Goal: Navigation & Orientation: Find specific page/section

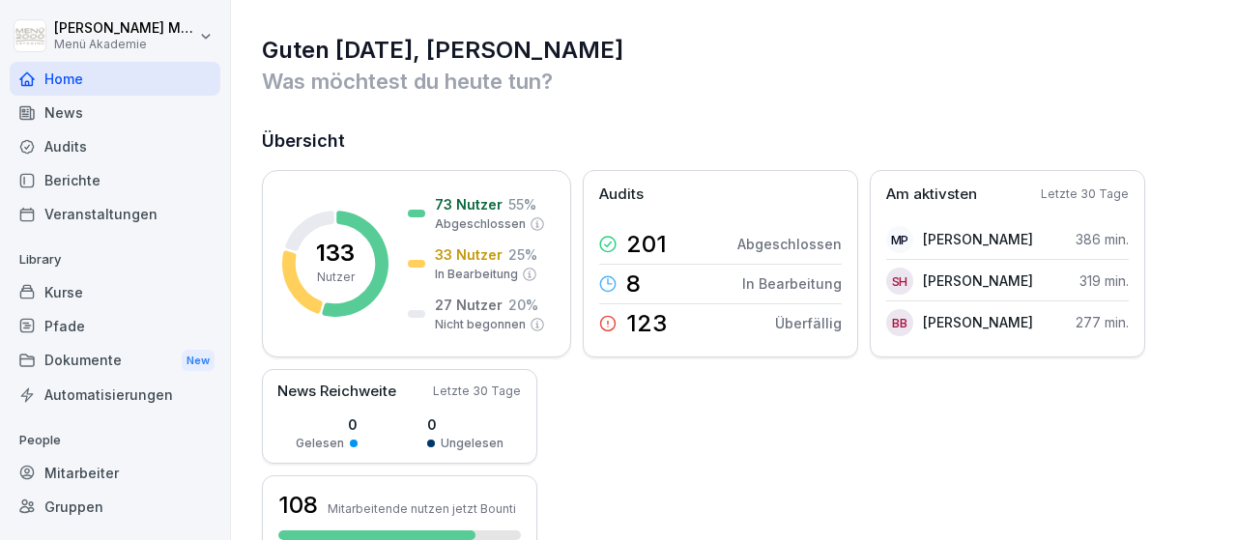
click at [1106, 127] on div "Guten Morgen, Sebastian Was möchtest du heute tun? Übersicht 133 Nutzer 73 Nutz…" at bounding box center [734, 527] width 1006 height 1055
click at [87, 507] on div "Gruppen" at bounding box center [115, 507] width 211 height 34
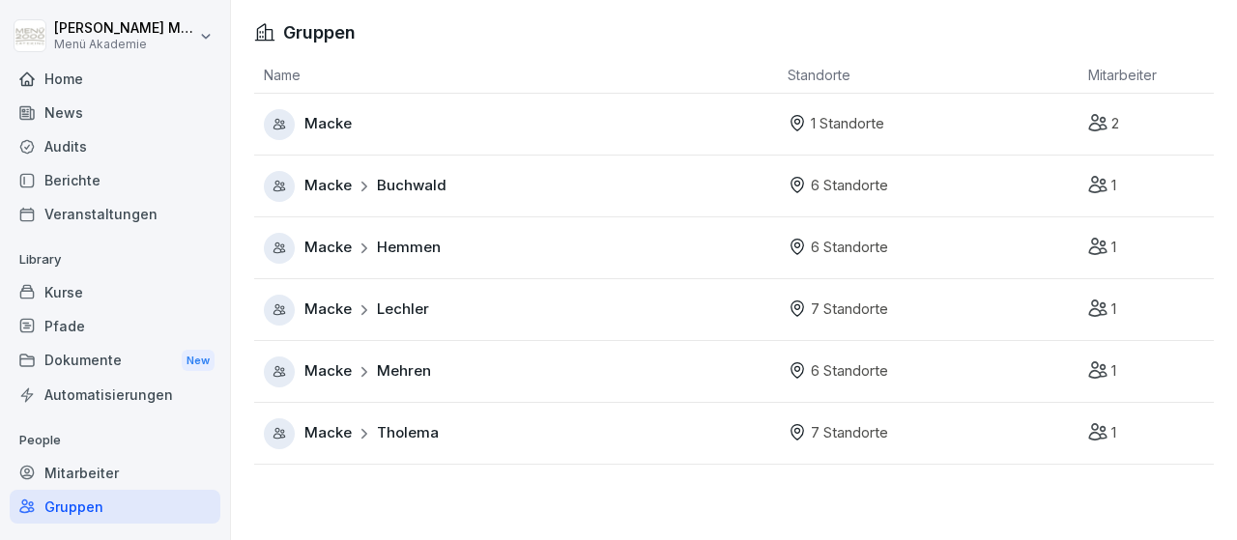
click at [403, 250] on span "Hemmen" at bounding box center [409, 248] width 64 height 22
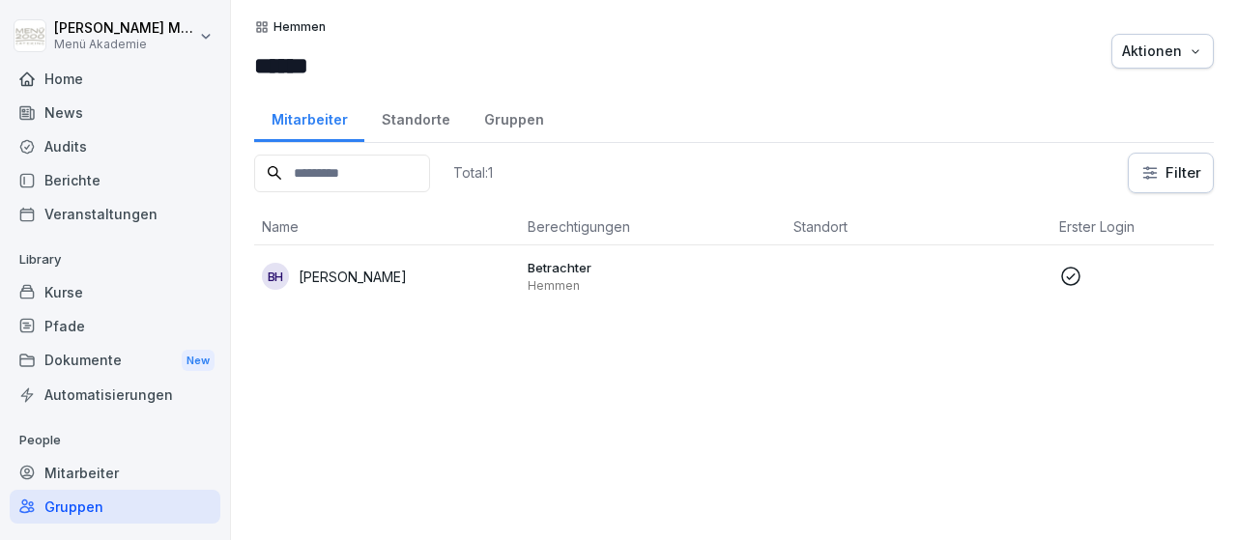
click at [410, 123] on div "Standorte" at bounding box center [415, 117] width 102 height 49
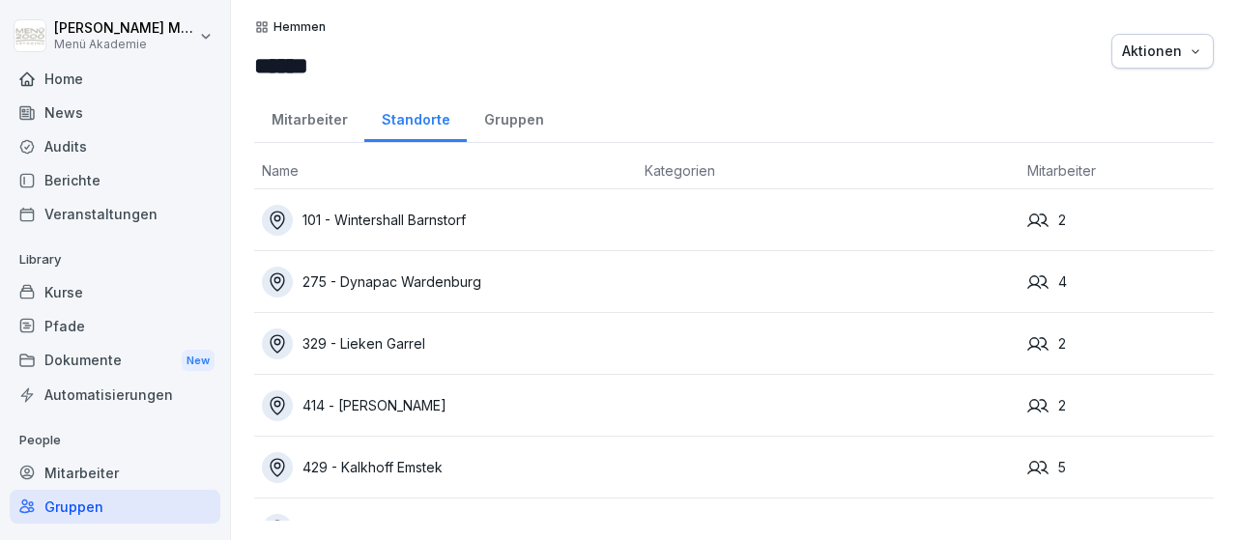
click at [442, 339] on div "329 - Lieken Garrel" at bounding box center [445, 344] width 367 height 31
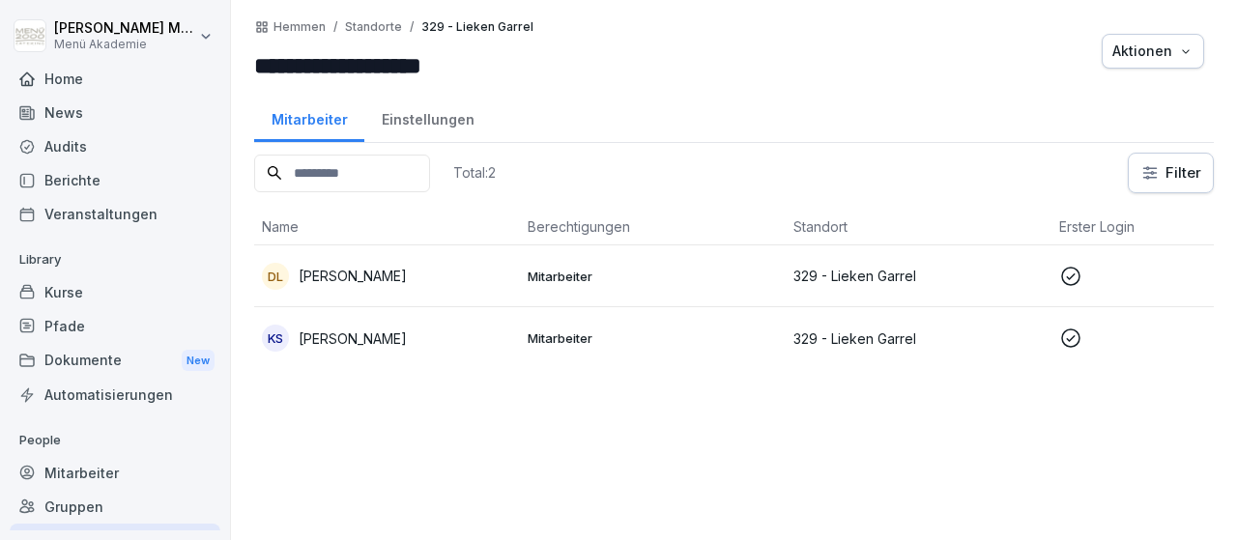
click at [444, 339] on div "KS Kathrin Schmidt" at bounding box center [387, 338] width 250 height 27
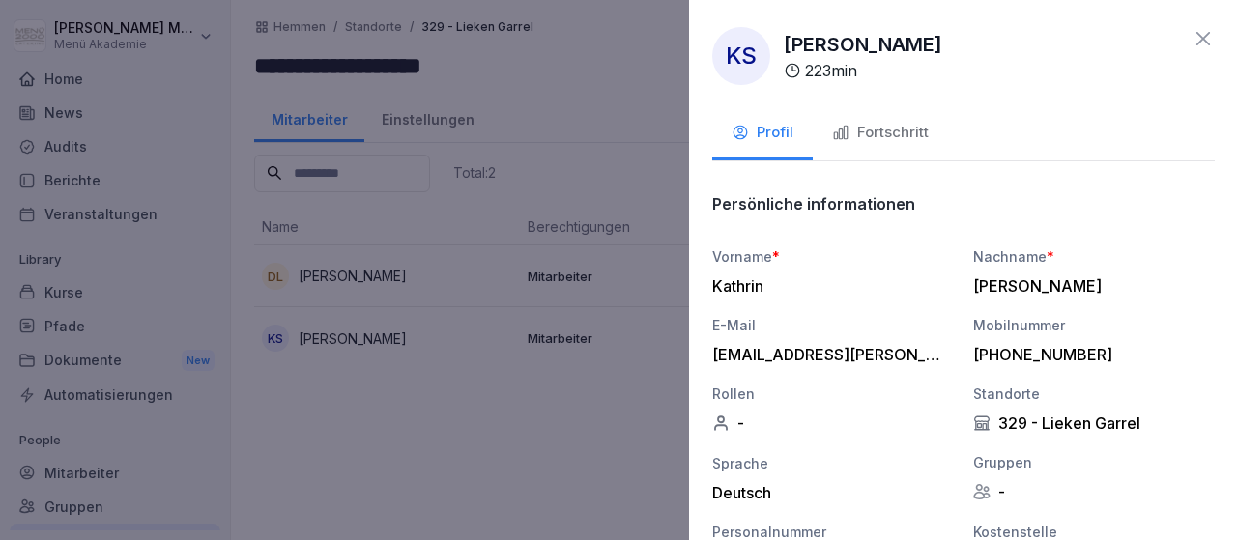
click at [436, 280] on div at bounding box center [618, 270] width 1237 height 540
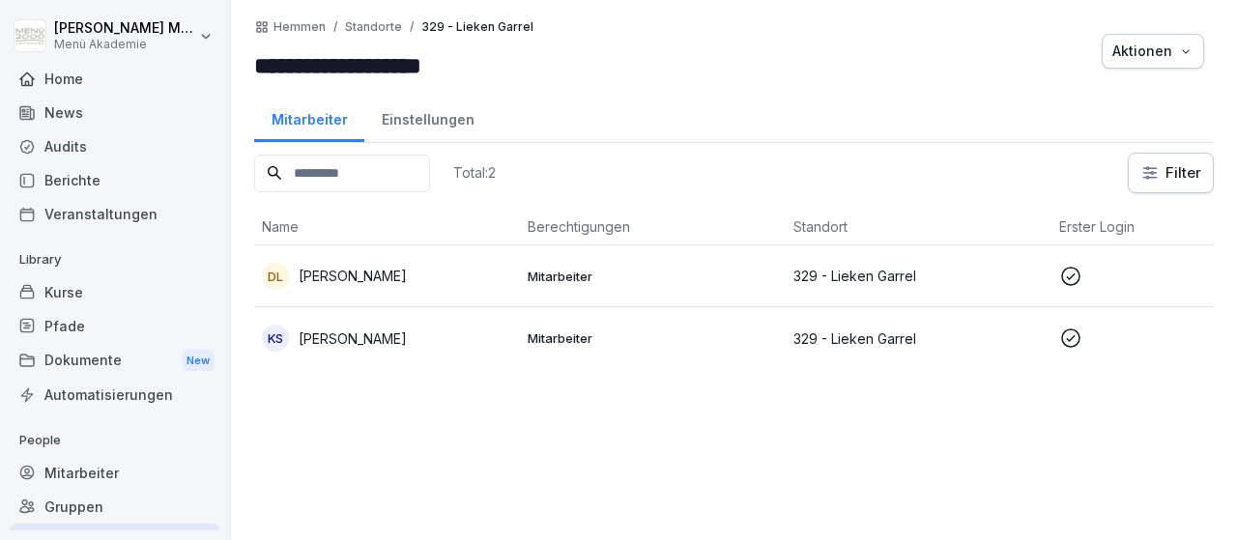
click at [436, 280] on div "DL Daniel-Maria Lüken" at bounding box center [387, 276] width 250 height 27
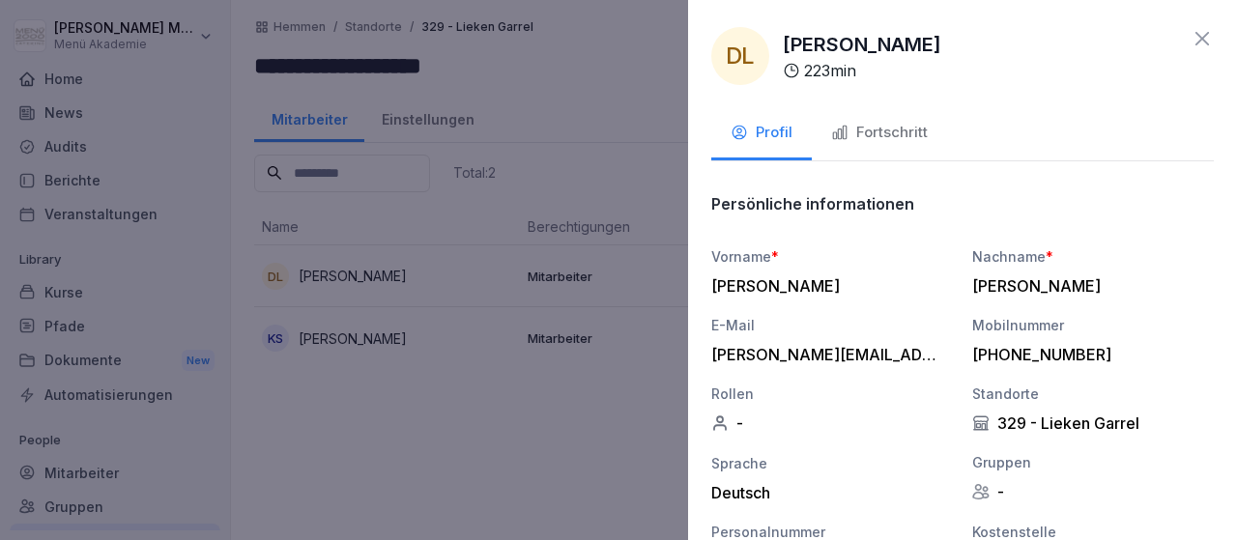
click at [1207, 38] on icon at bounding box center [1201, 38] width 23 height 23
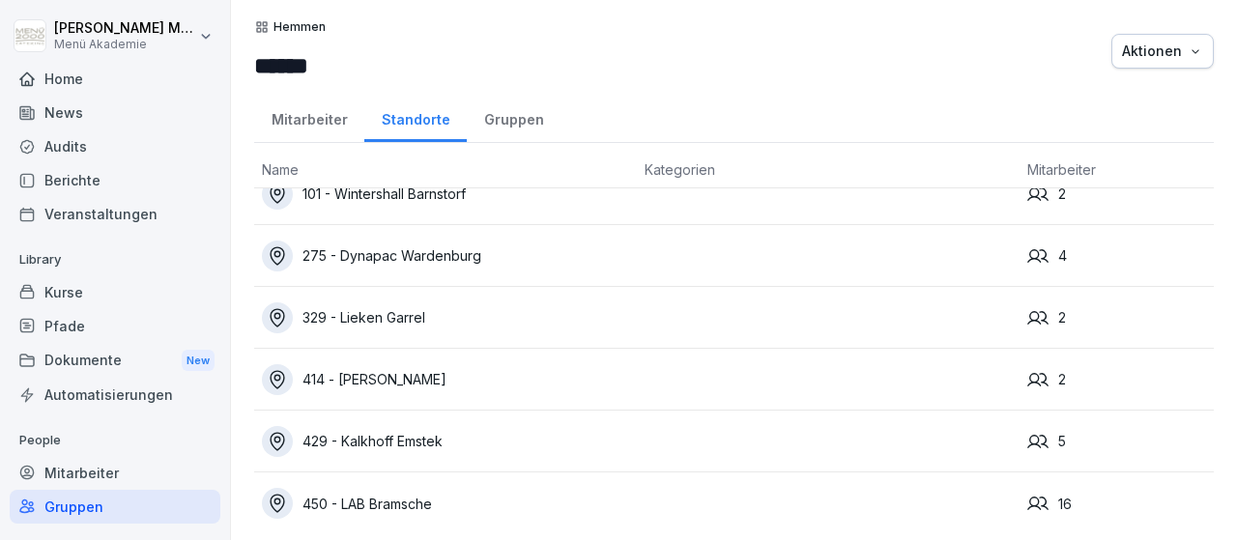
scroll to position [39, 0]
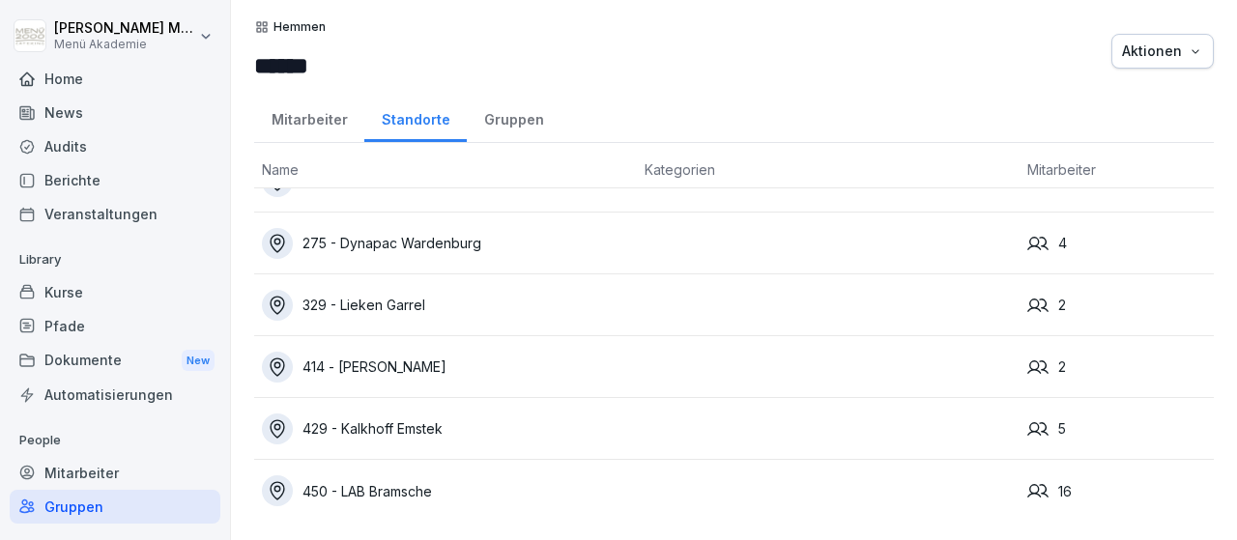
click at [416, 372] on div "414 - [PERSON_NAME]" at bounding box center [445, 367] width 367 height 31
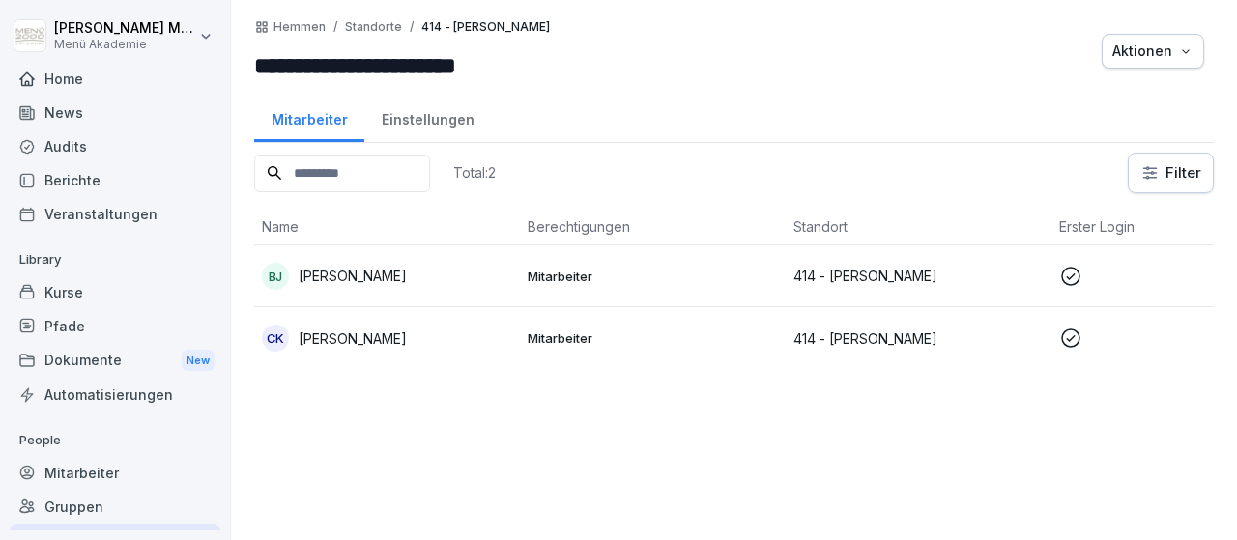
click at [353, 275] on p "Britta Janßen" at bounding box center [353, 276] width 108 height 20
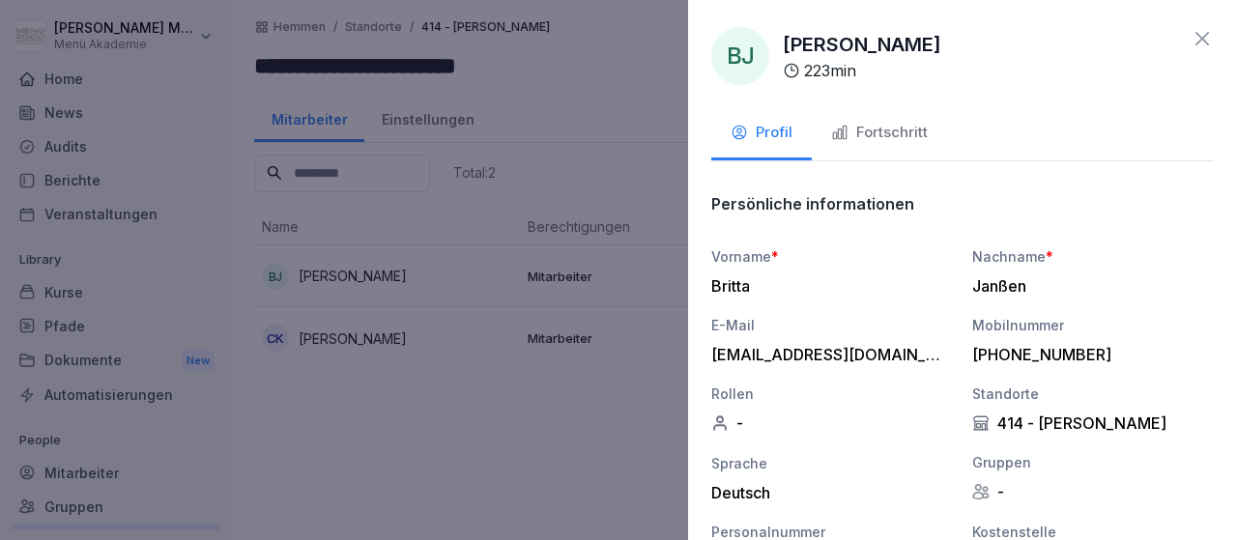
click at [362, 331] on div at bounding box center [618, 270] width 1237 height 540
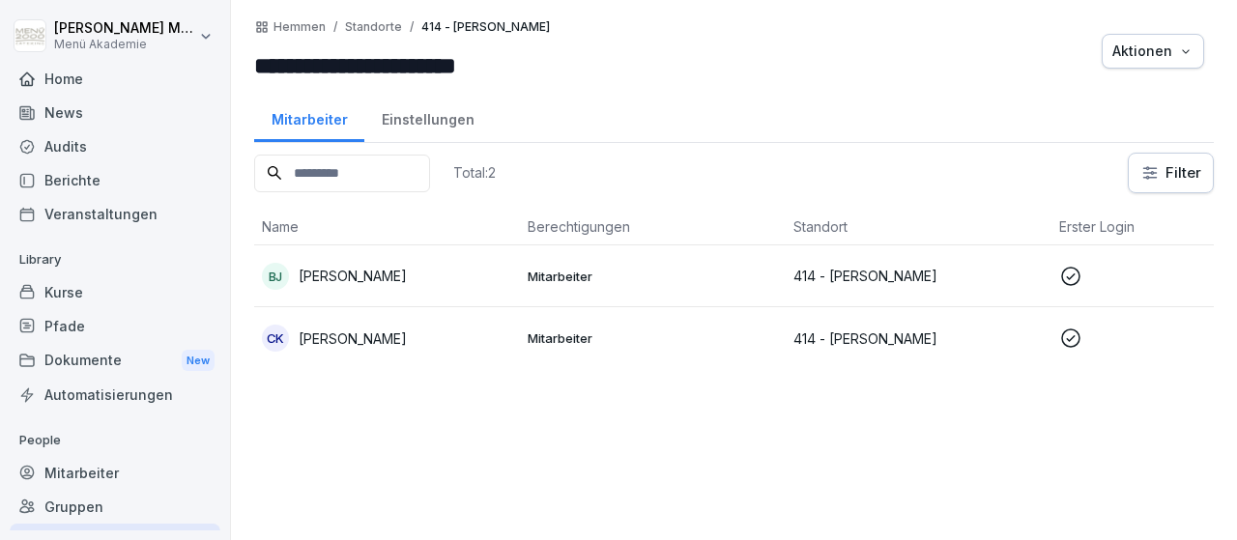
click at [365, 331] on p "Carlyn Köhler" at bounding box center [353, 339] width 108 height 20
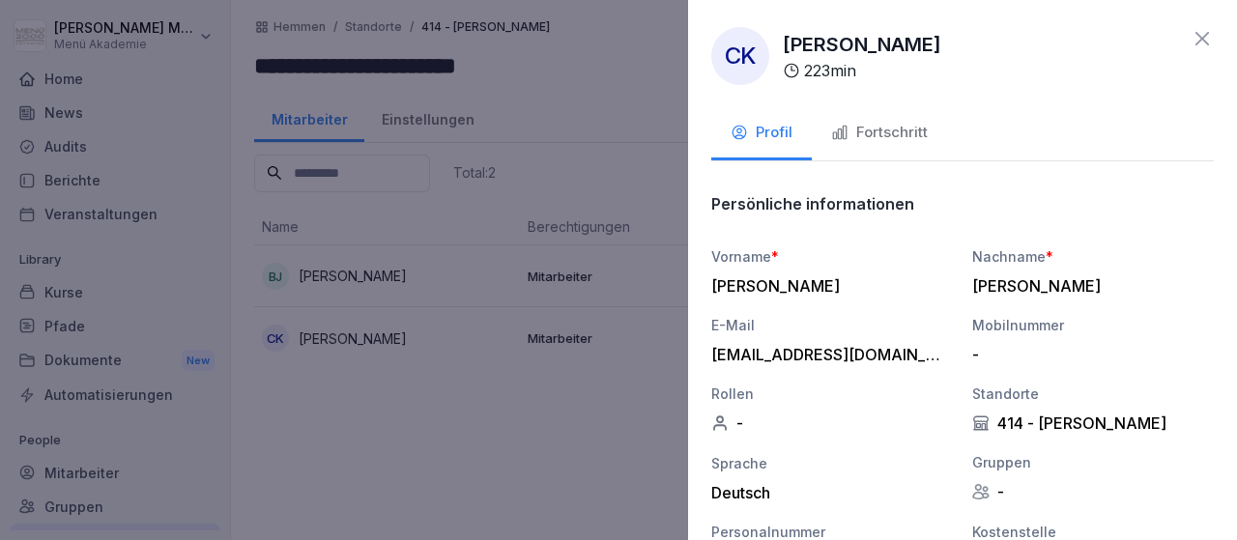
click at [1205, 38] on icon at bounding box center [1201, 38] width 23 height 23
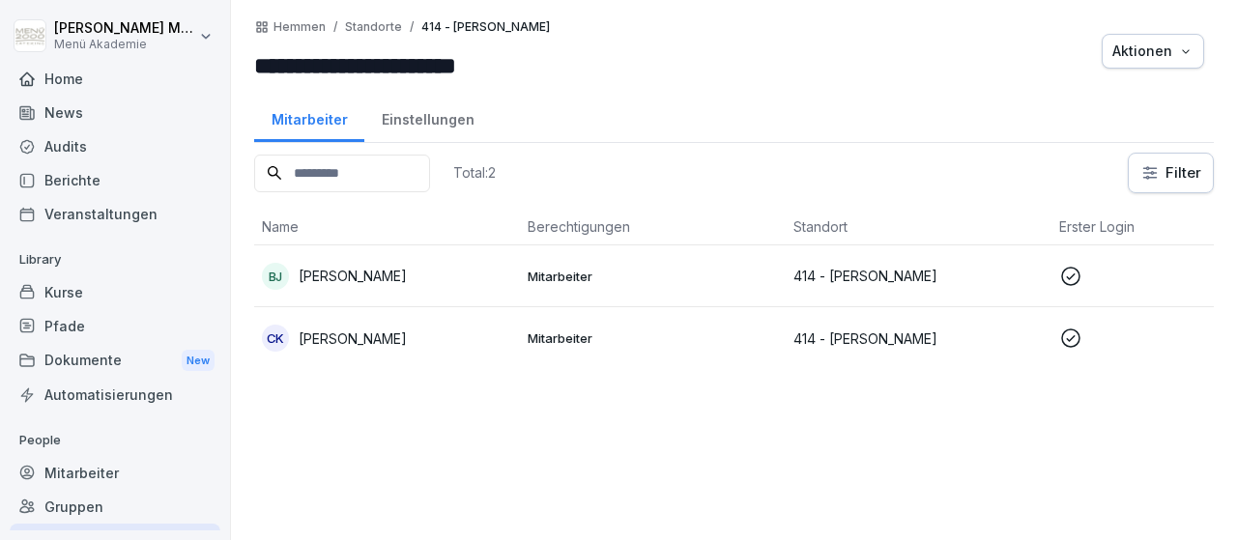
click at [65, 505] on div "Gruppen" at bounding box center [115, 507] width 211 height 34
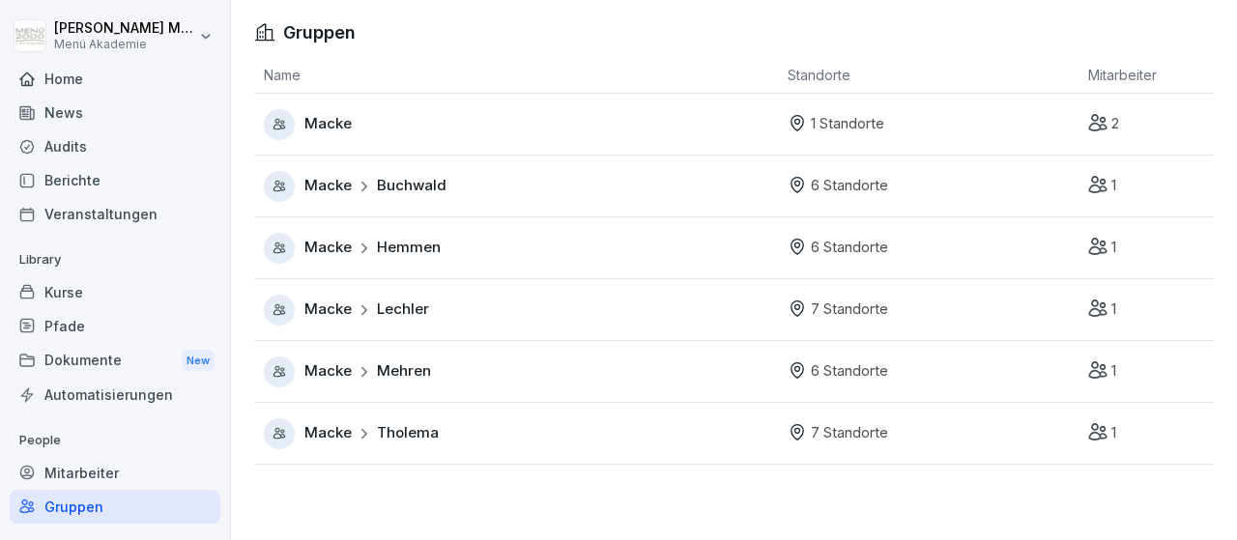
click at [432, 241] on span "Hemmen" at bounding box center [409, 248] width 64 height 22
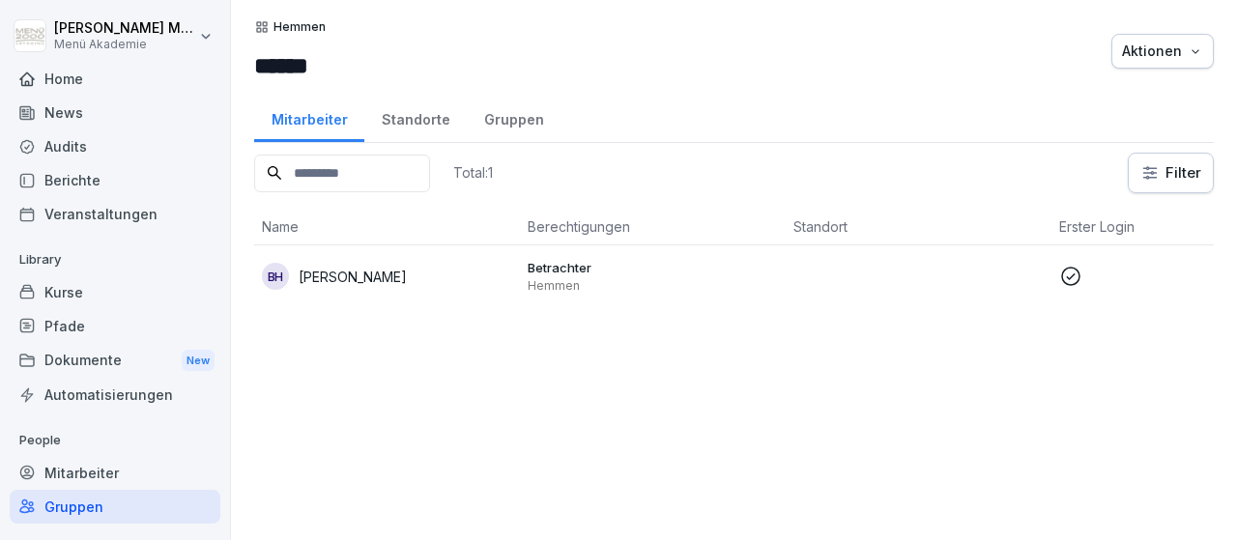
click at [401, 125] on div "Standorte" at bounding box center [415, 117] width 102 height 49
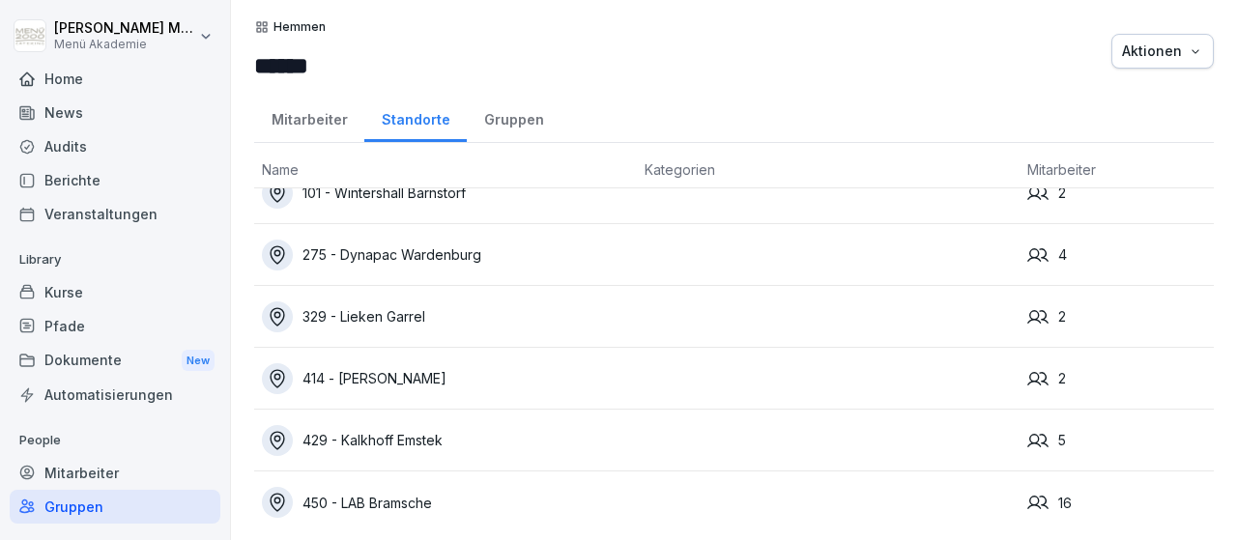
scroll to position [39, 0]
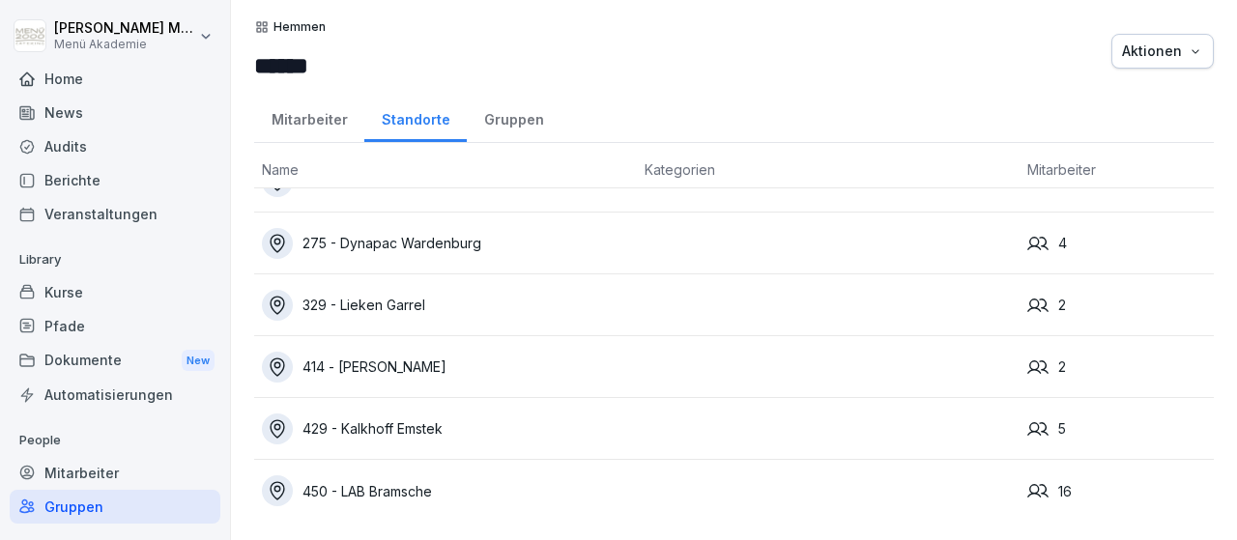
click at [427, 424] on div "429 - Kalkhoff Emstek" at bounding box center [445, 429] width 367 height 31
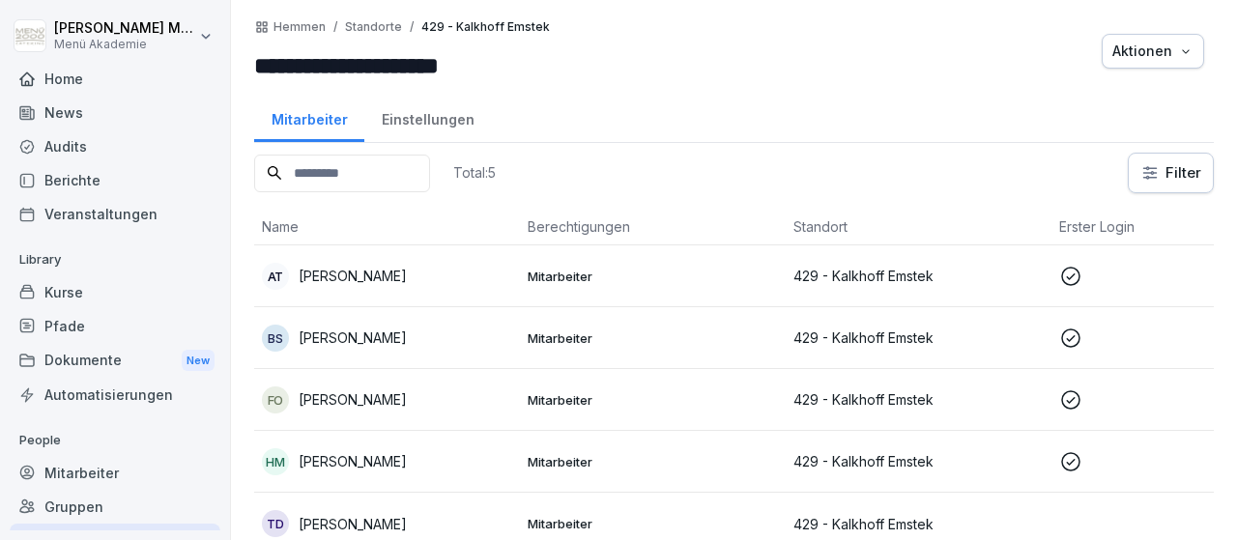
scroll to position [13, 0]
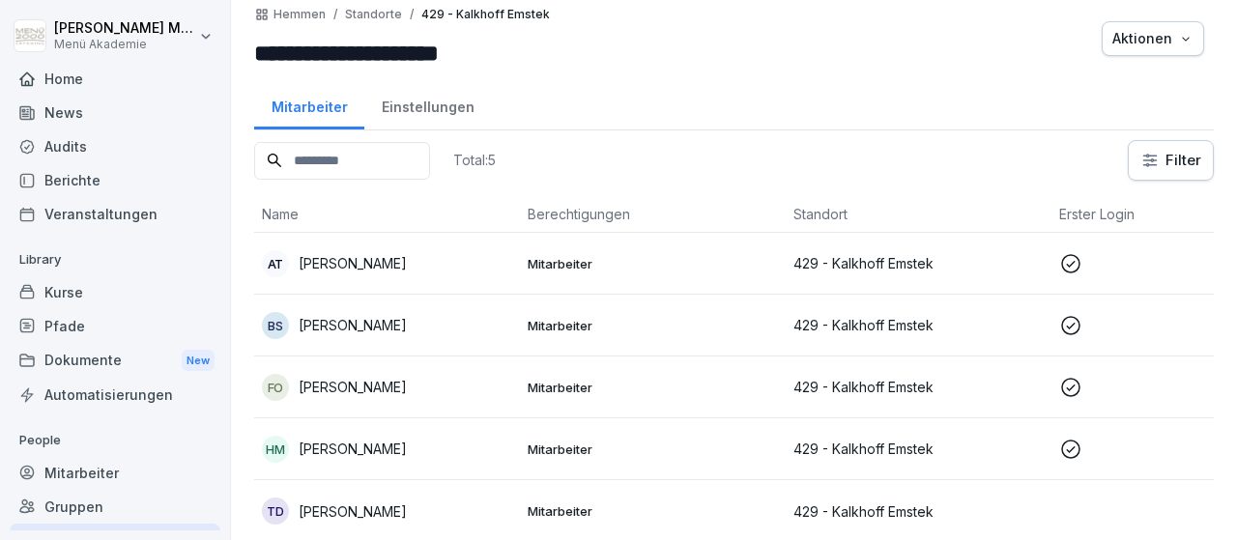
click at [391, 266] on p "[PERSON_NAME]" at bounding box center [353, 263] width 108 height 20
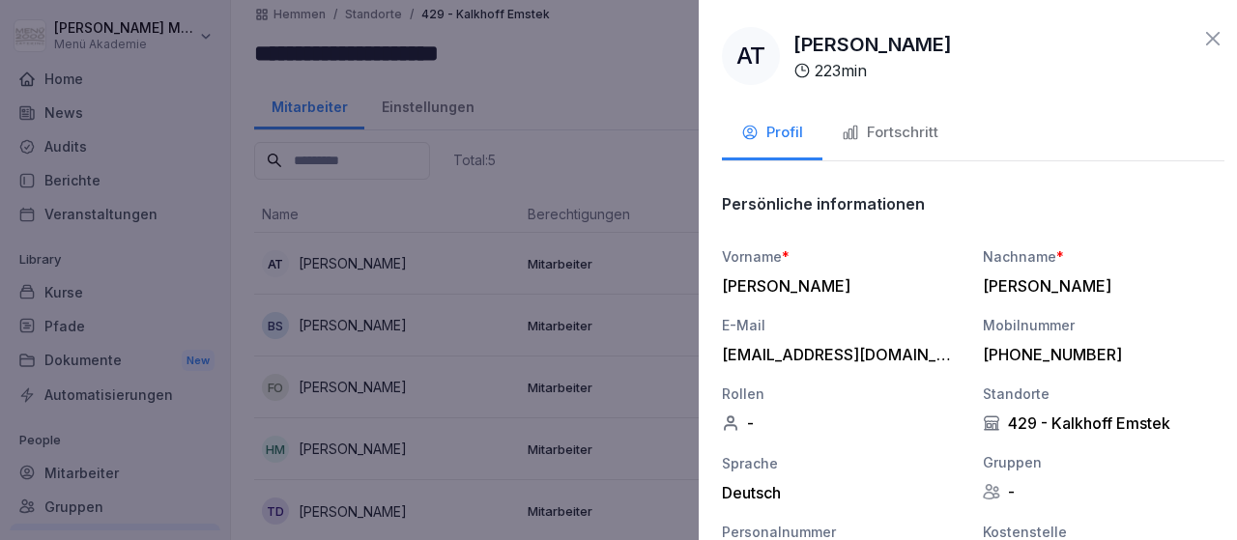
click at [338, 319] on div at bounding box center [618, 270] width 1237 height 540
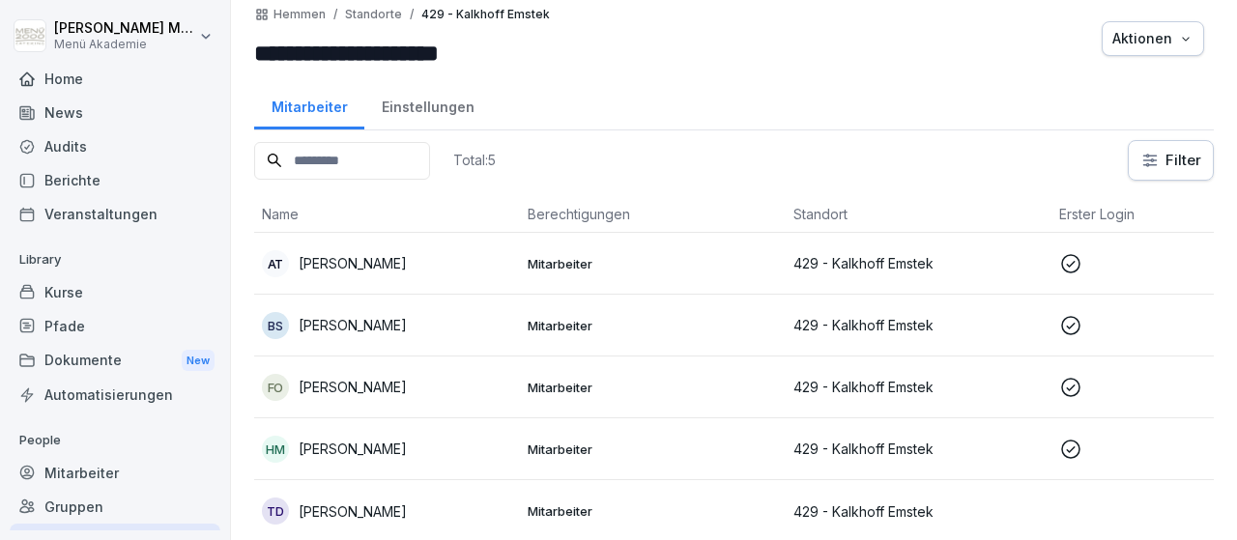
click at [356, 321] on p "[PERSON_NAME]" at bounding box center [353, 325] width 108 height 20
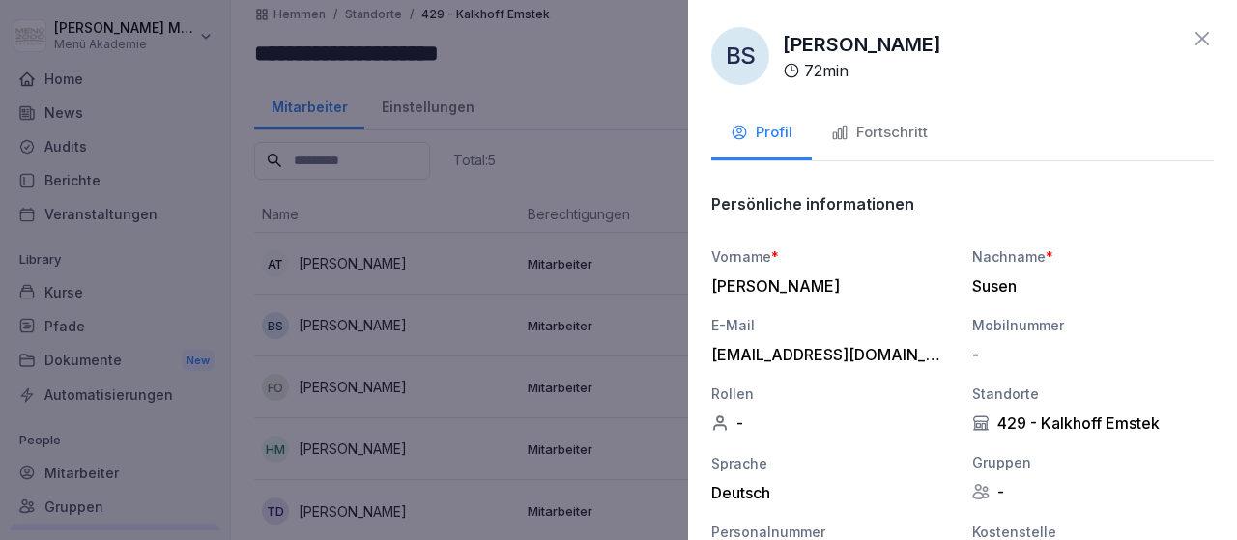
click at [374, 377] on div at bounding box center [618, 270] width 1237 height 540
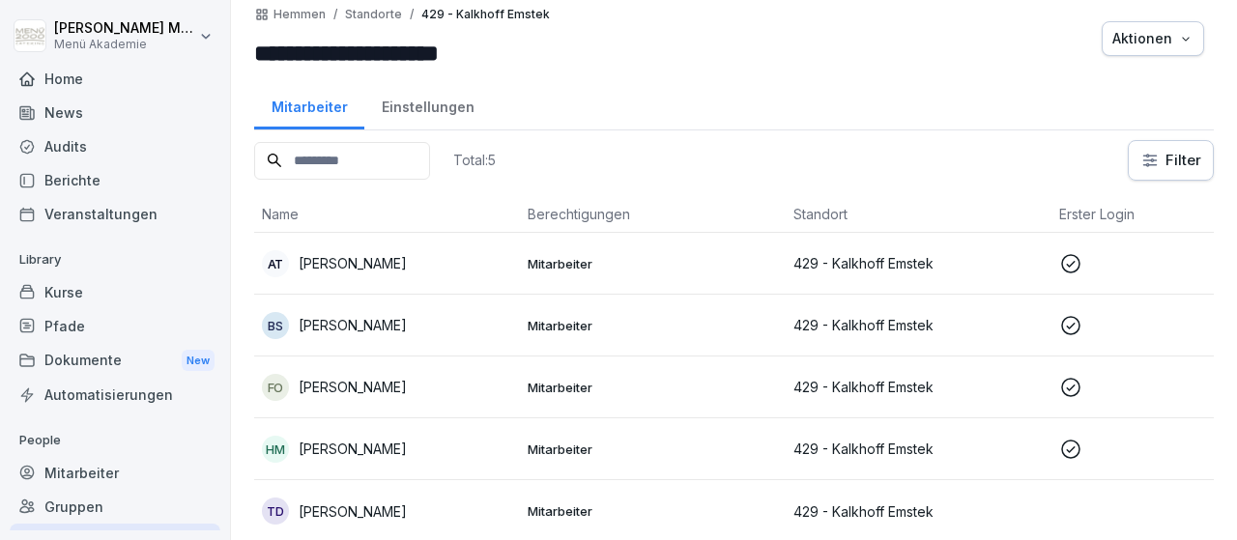
click at [375, 379] on p "[PERSON_NAME]" at bounding box center [353, 387] width 108 height 20
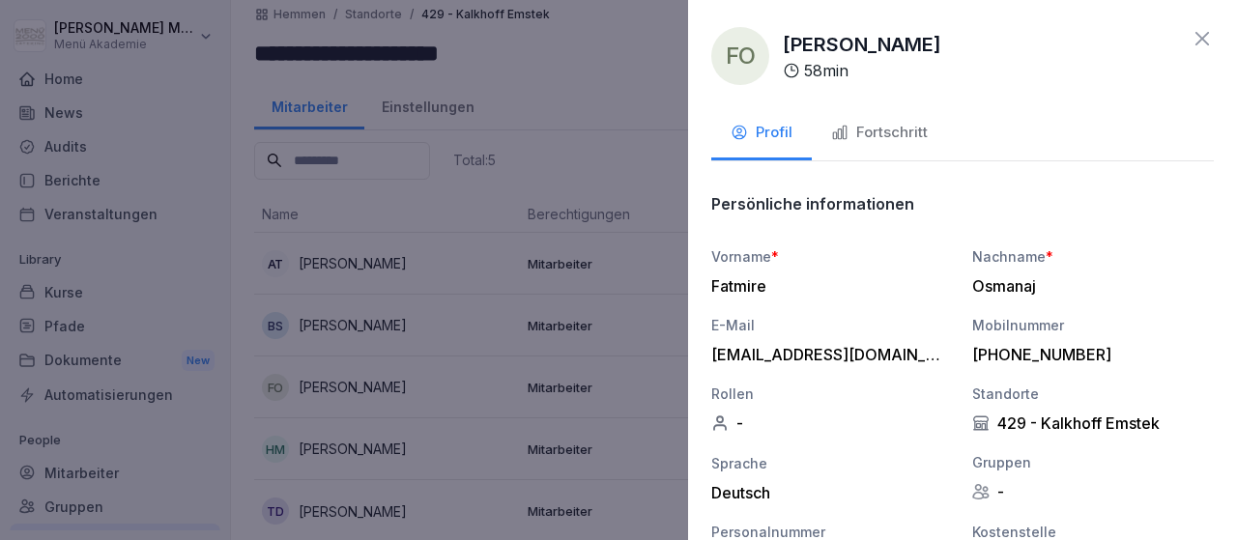
click at [384, 442] on div at bounding box center [618, 270] width 1237 height 540
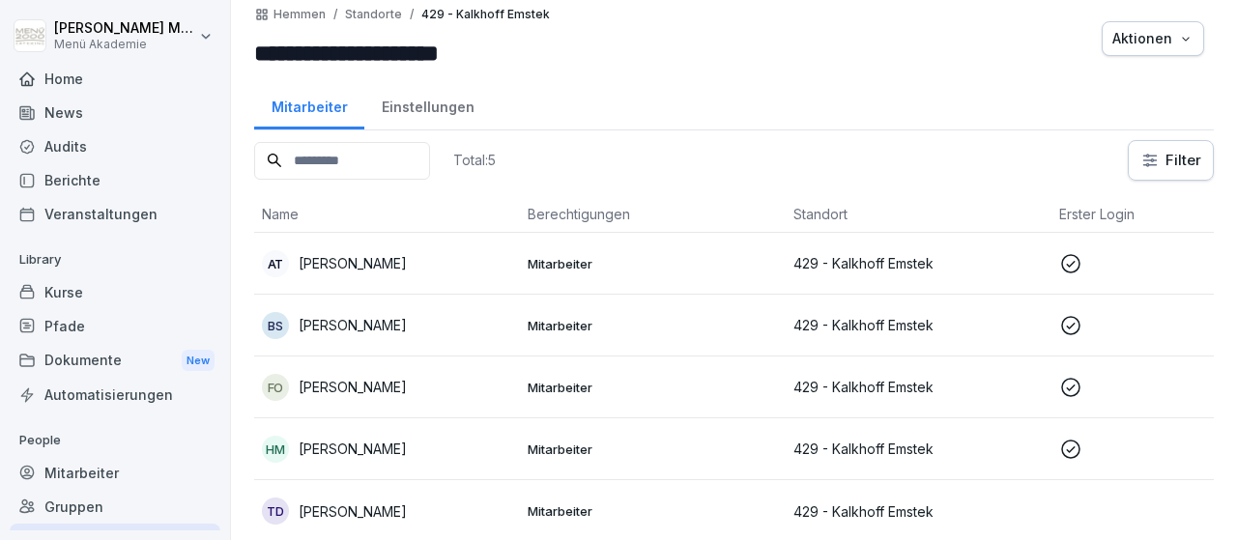
click at [384, 442] on p "[PERSON_NAME]" at bounding box center [353, 449] width 108 height 20
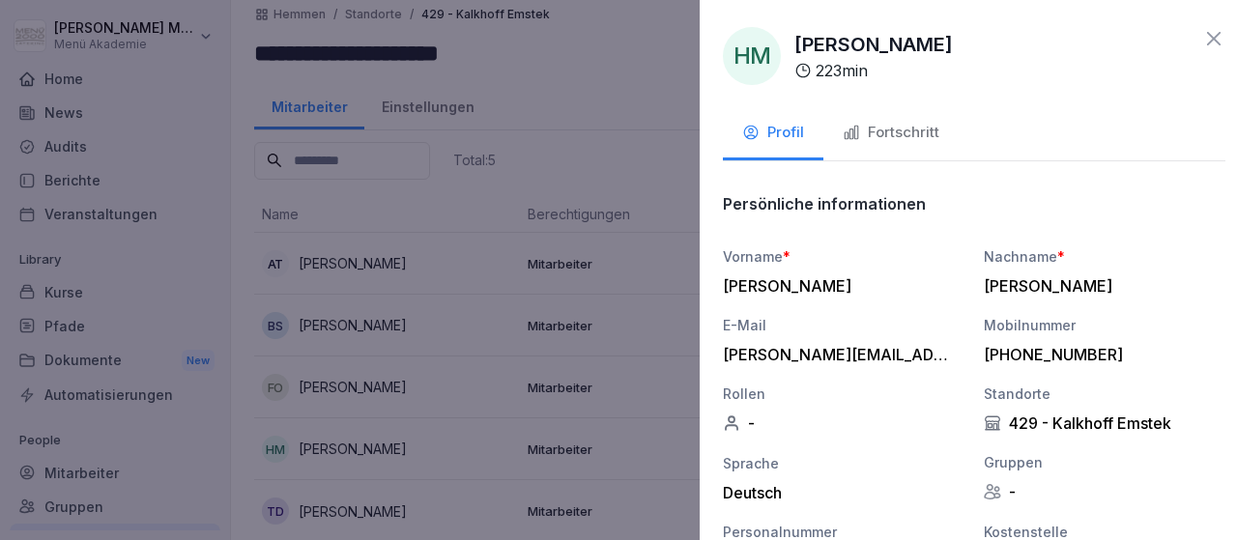
click at [463, 215] on div at bounding box center [618, 270] width 1237 height 540
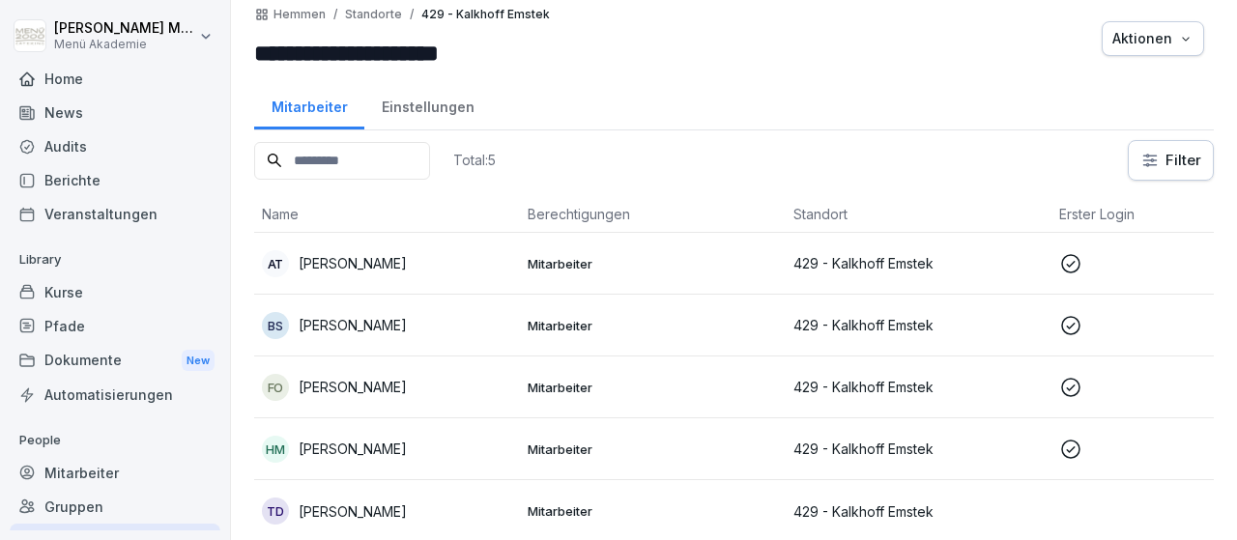
click at [386, 508] on p "[PERSON_NAME]" at bounding box center [353, 512] width 108 height 20
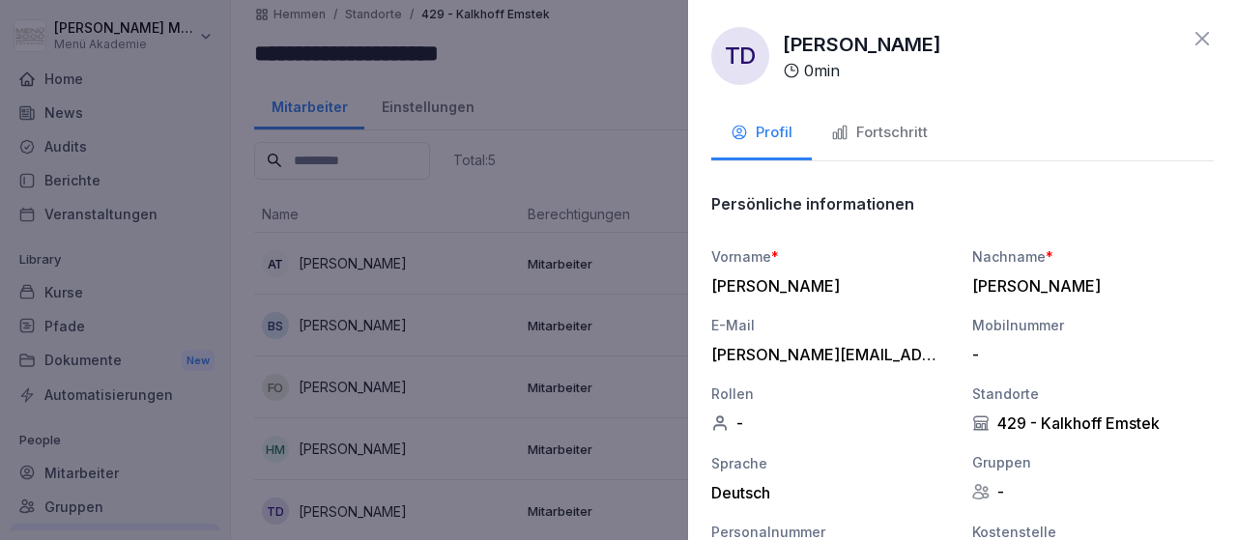
click at [1203, 25] on div "**********" at bounding box center [962, 270] width 549 height 540
click at [1211, 43] on icon at bounding box center [1201, 38] width 23 height 23
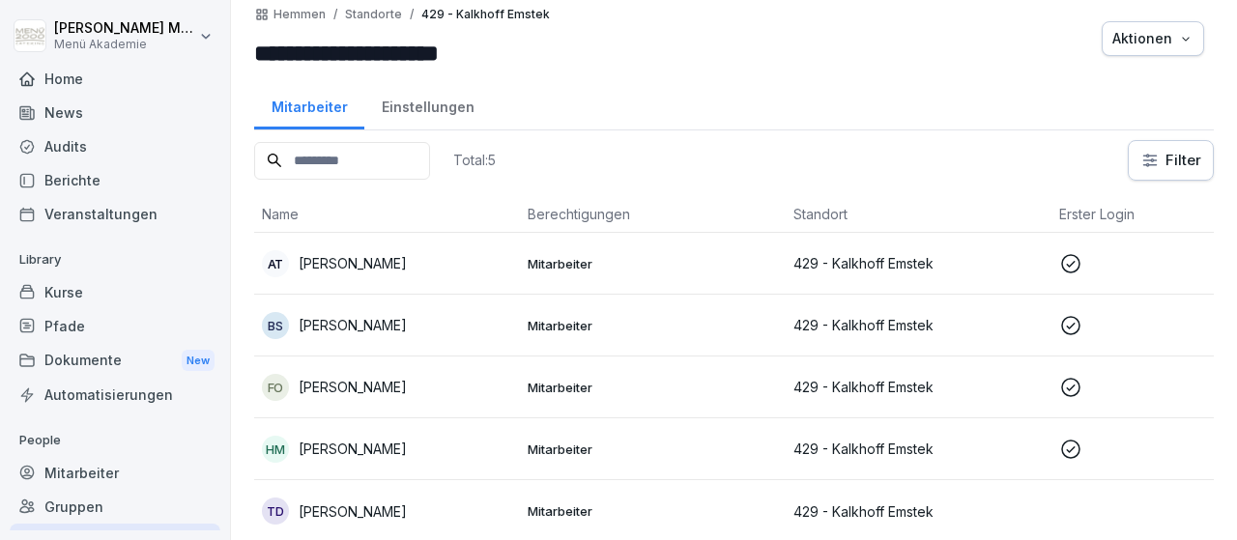
click at [72, 503] on div "Gruppen" at bounding box center [115, 507] width 211 height 34
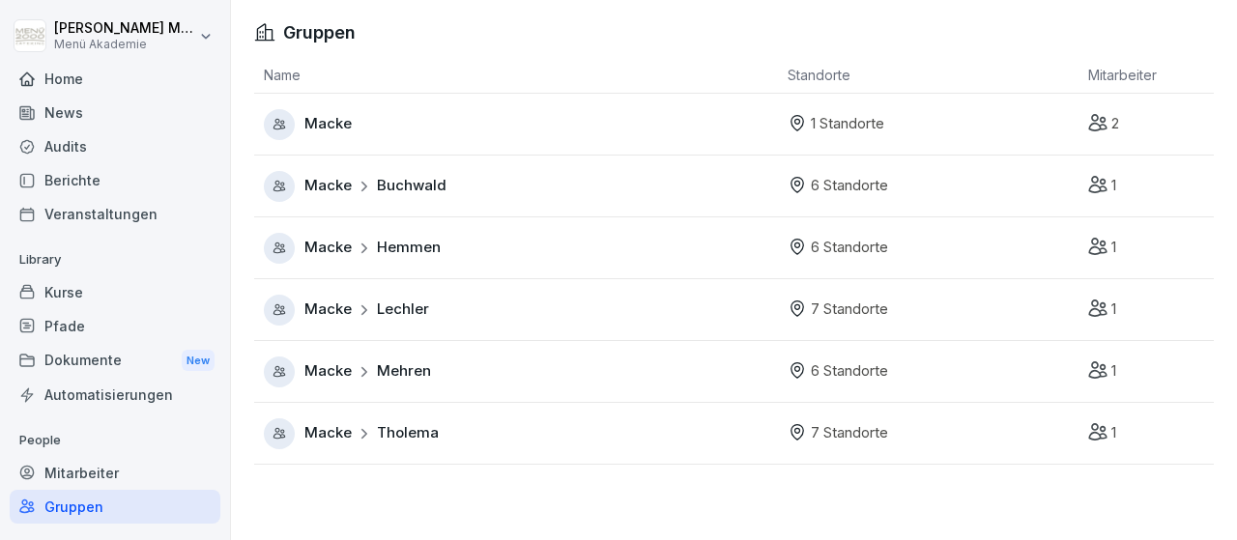
click at [440, 243] on div "Macke Hemmen" at bounding box center [521, 248] width 514 height 31
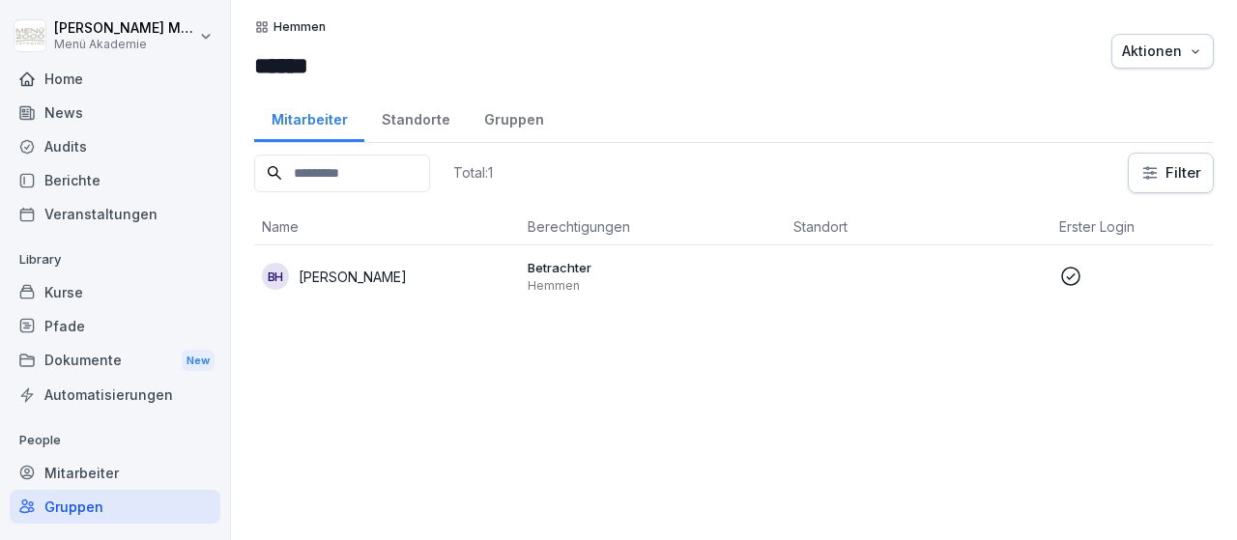
click at [413, 103] on div "Standorte" at bounding box center [415, 117] width 102 height 49
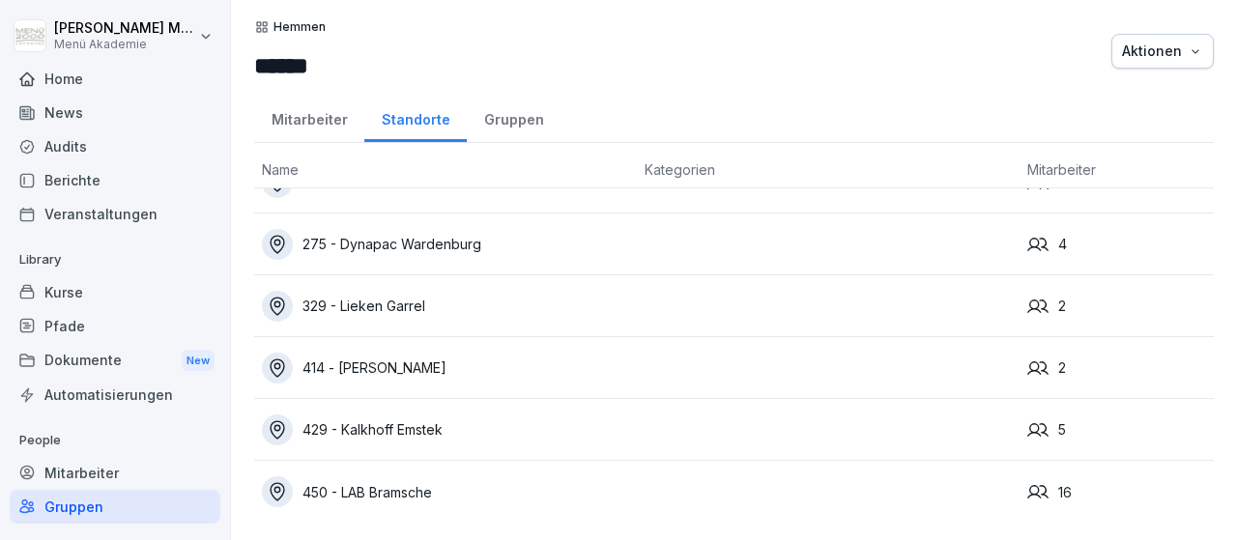
scroll to position [39, 0]
click at [418, 490] on div "450 - LAB Bramsche" at bounding box center [445, 490] width 367 height 31
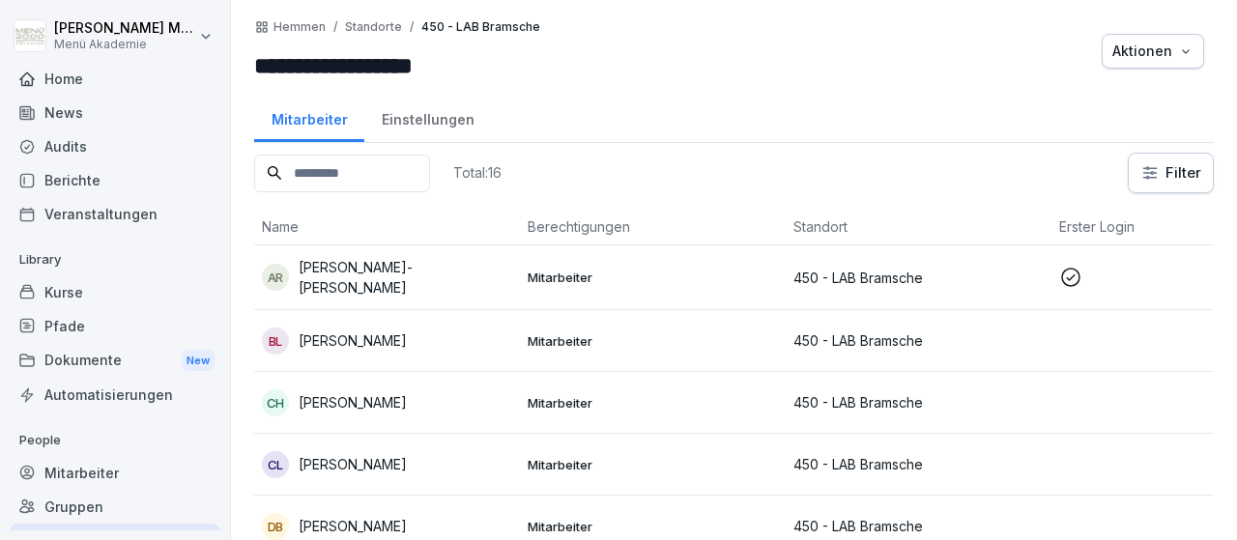
click at [426, 272] on div "AR Arieta-Zoica Rosca" at bounding box center [387, 277] width 250 height 41
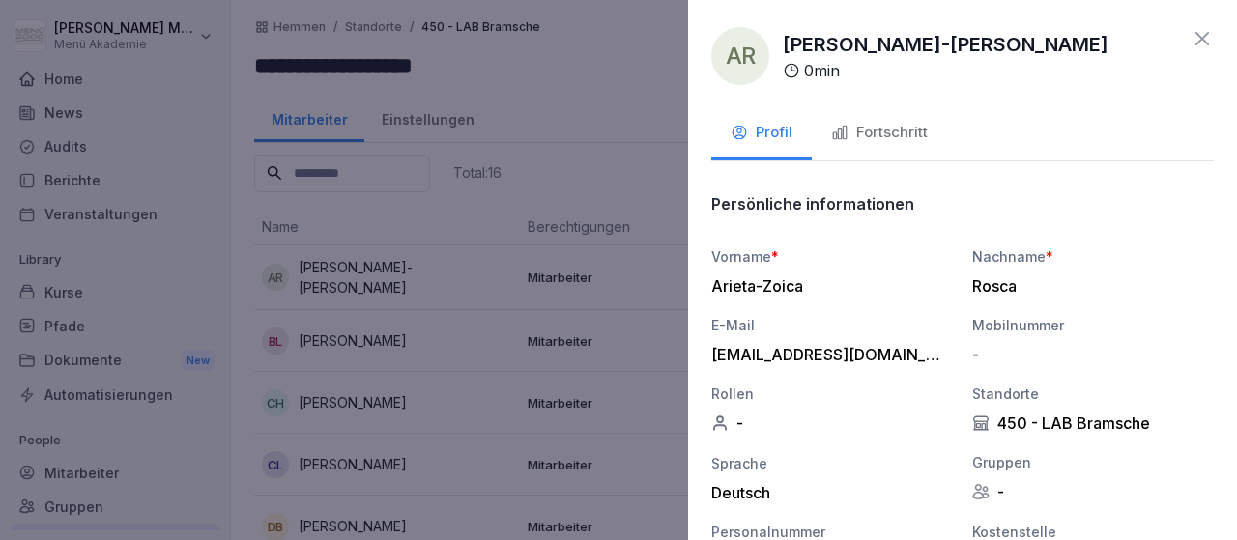
click at [1194, 40] on icon at bounding box center [1201, 38] width 23 height 23
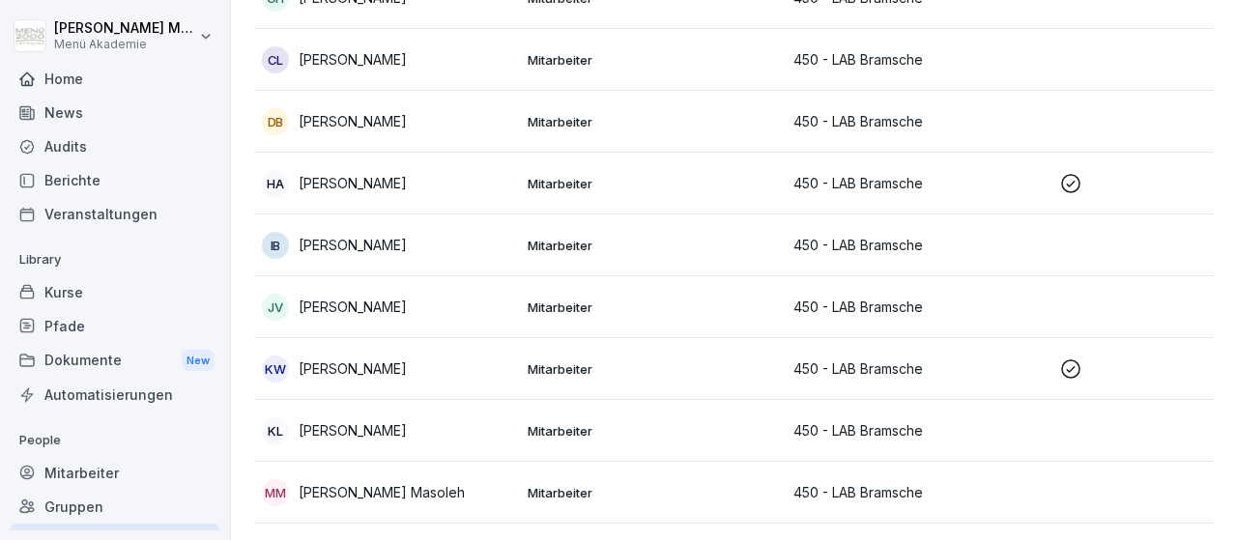
scroll to position [448, 0]
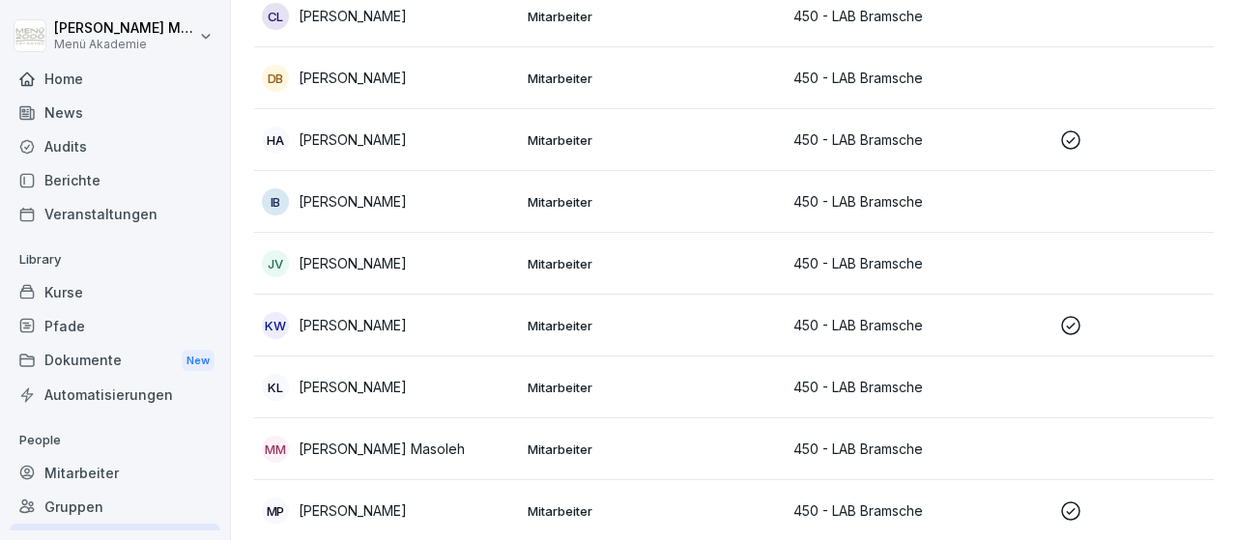
click at [401, 134] on p "Hamza Alabdullah" at bounding box center [353, 139] width 108 height 20
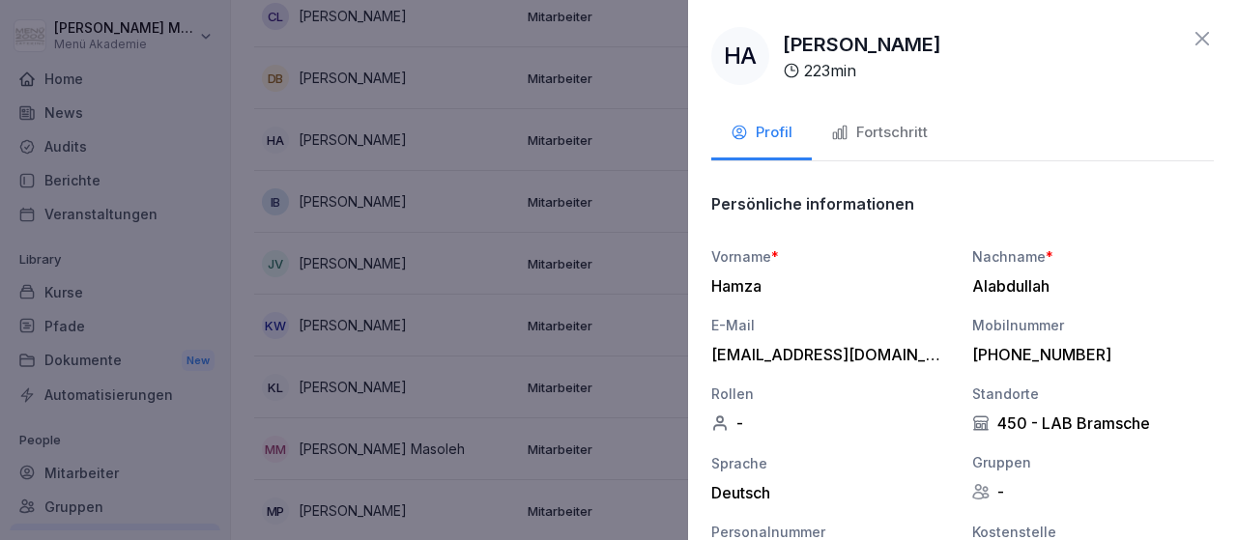
click at [1209, 33] on icon at bounding box center [1201, 38] width 23 height 23
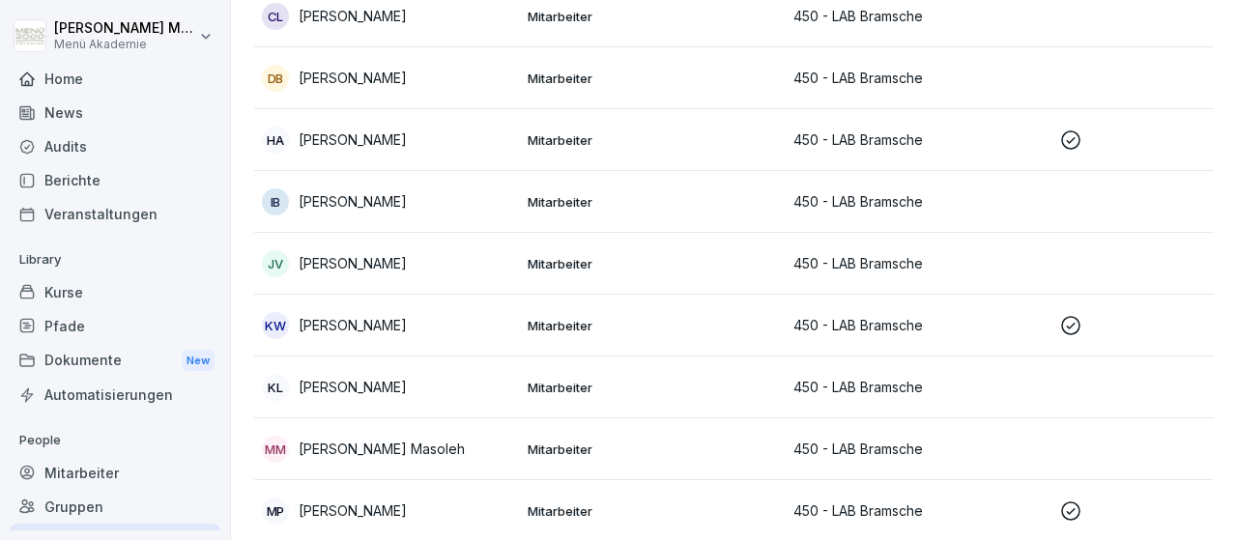
click at [391, 321] on p "Kerstin Wähler" at bounding box center [353, 325] width 108 height 20
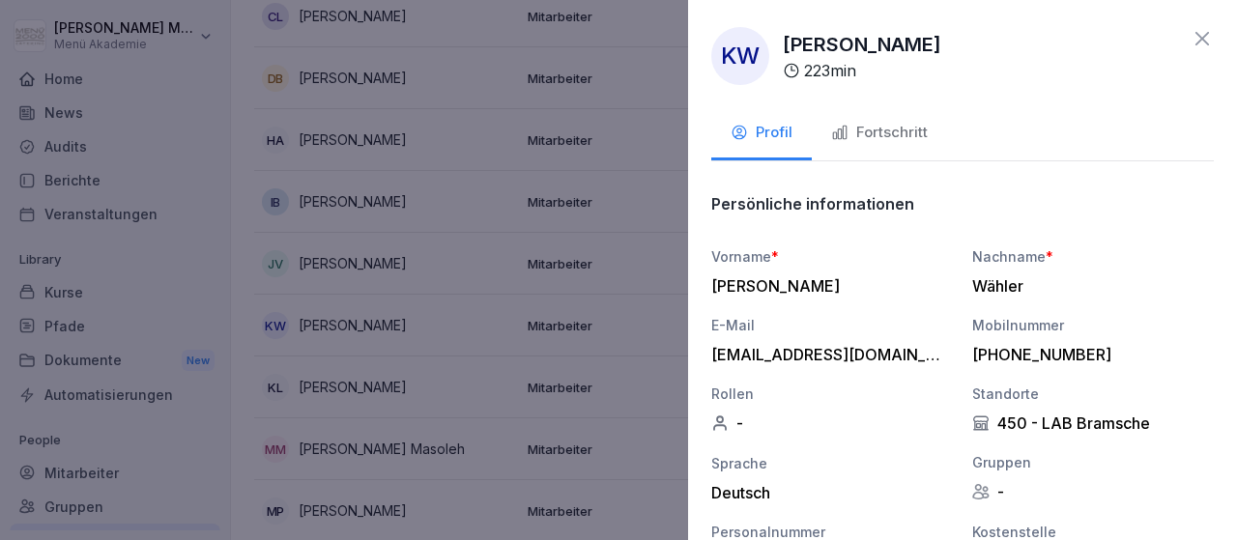
click at [1195, 32] on icon at bounding box center [1201, 38] width 23 height 23
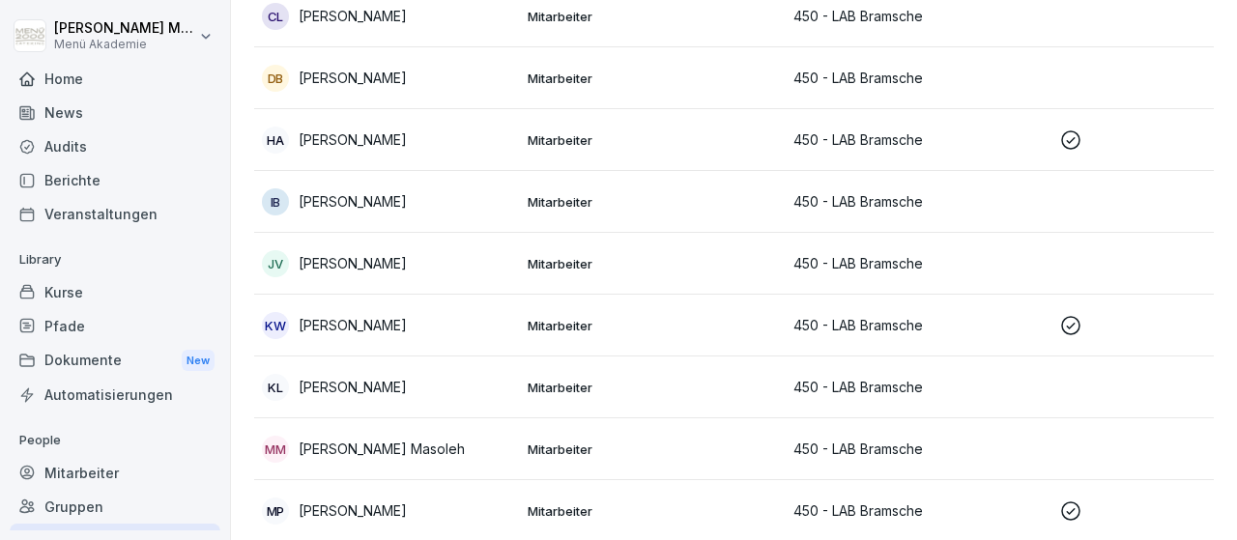
click at [394, 500] on div "MP Michaela Pohl" at bounding box center [387, 511] width 250 height 27
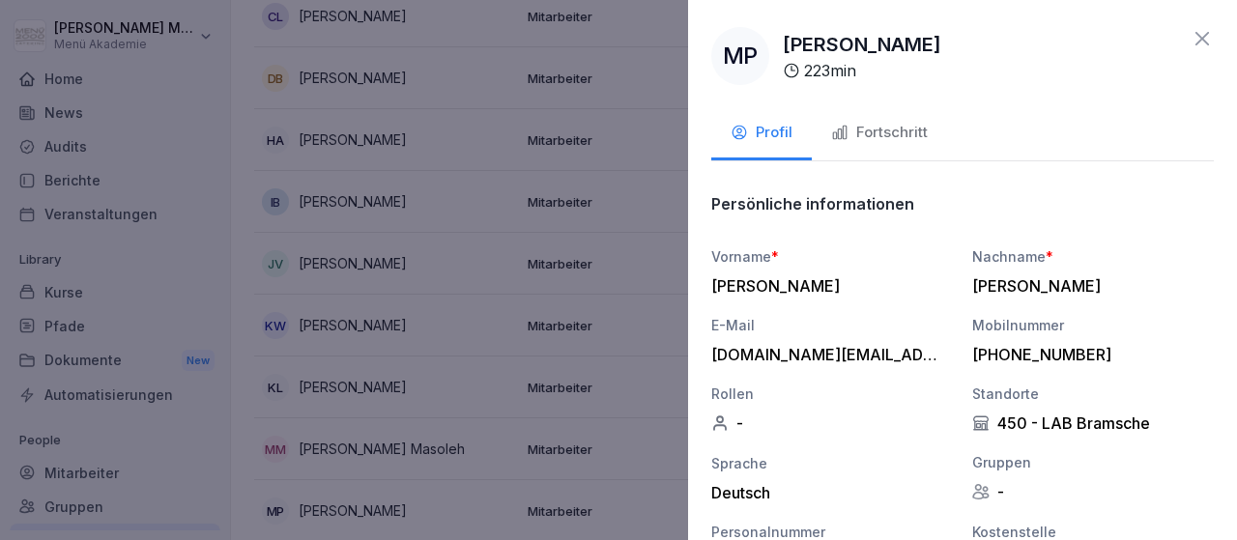
click at [1191, 32] on icon at bounding box center [1201, 38] width 23 height 23
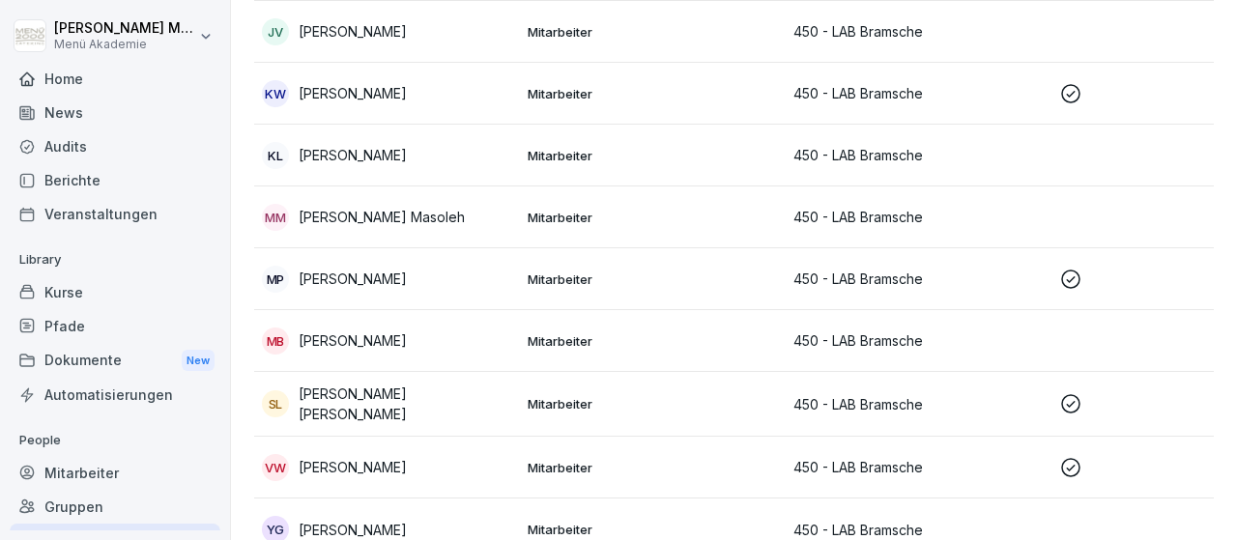
scroll to position [693, 0]
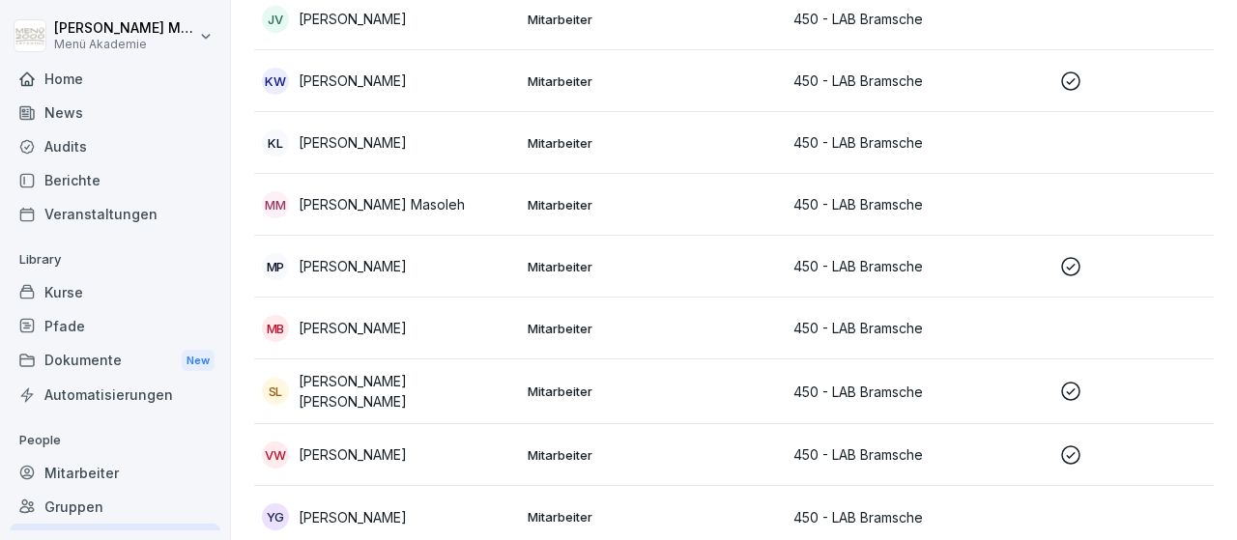
click at [441, 386] on p "Sabine Charlotte Lipski" at bounding box center [406, 391] width 214 height 41
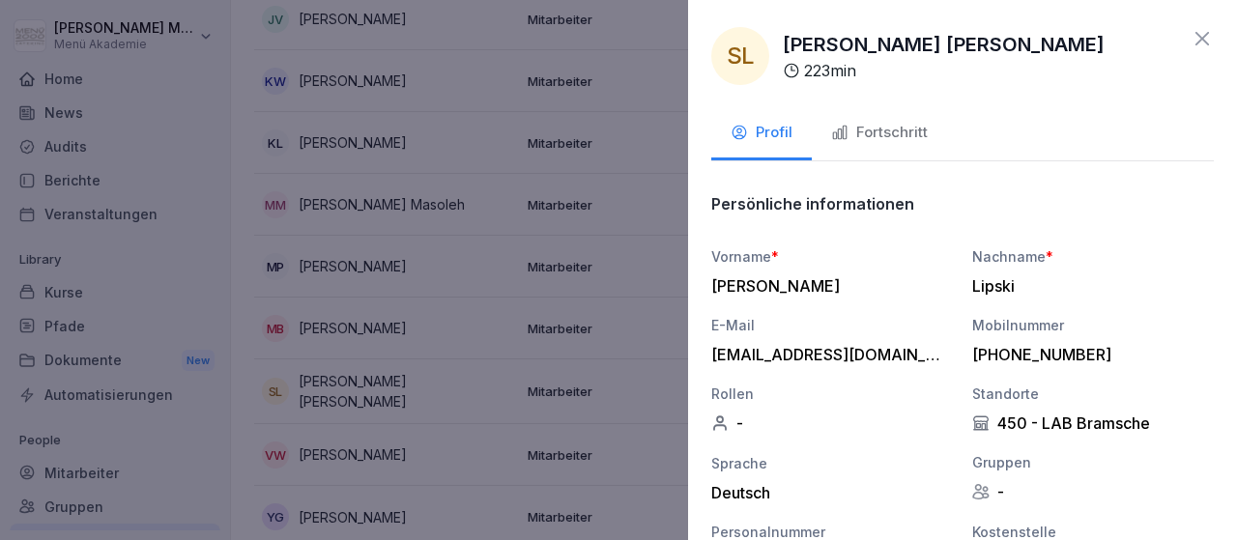
click at [1205, 45] on icon at bounding box center [1201, 38] width 23 height 23
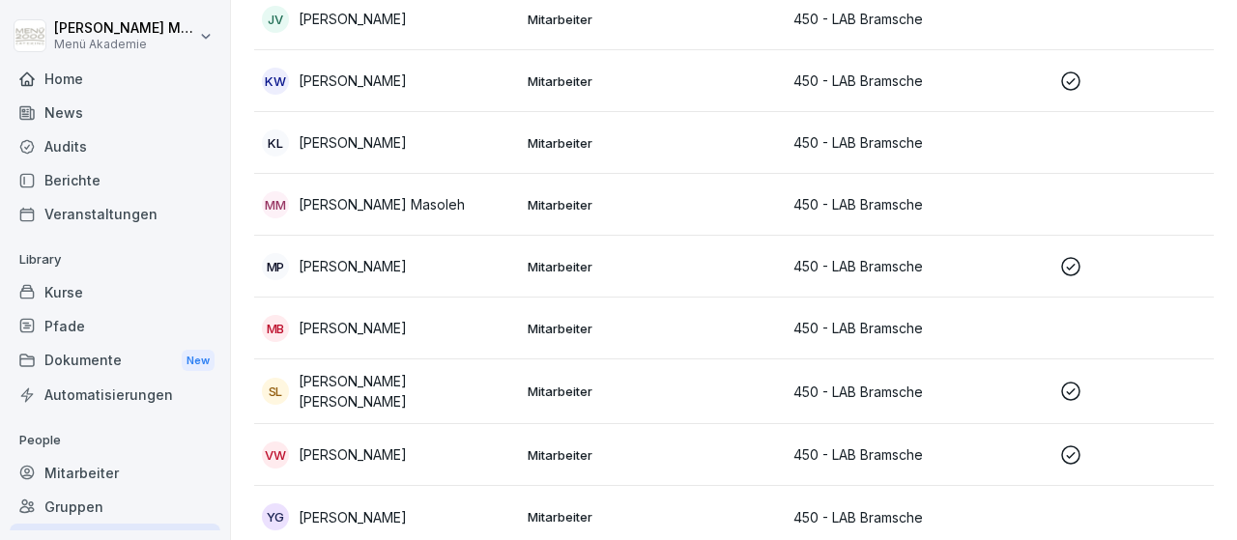
click at [364, 448] on p "Viviana Werner" at bounding box center [353, 455] width 108 height 20
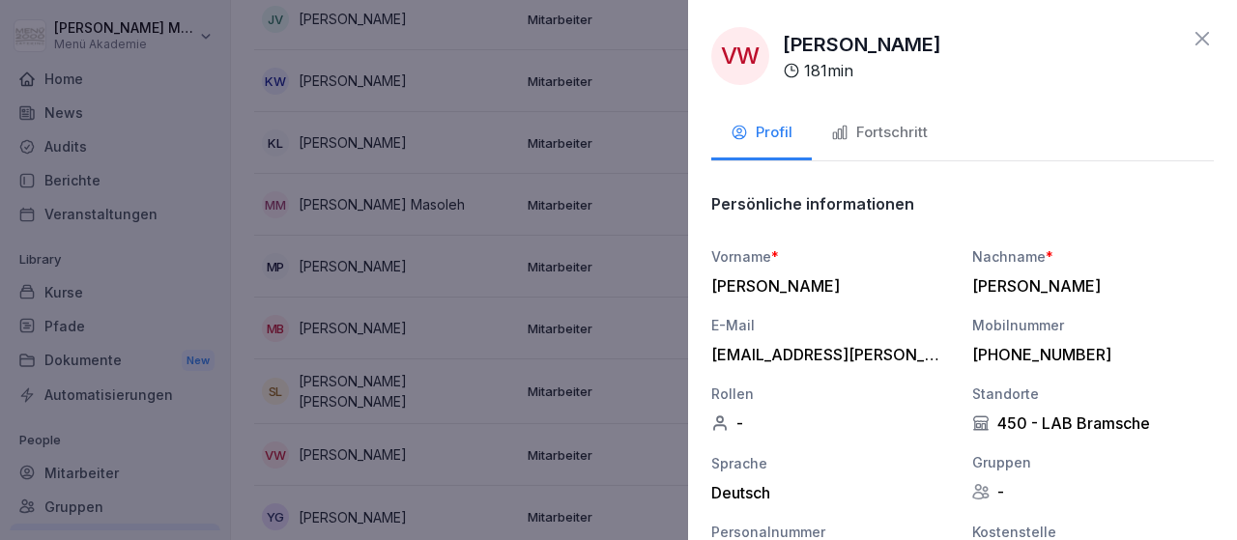
click at [1209, 43] on icon at bounding box center [1201, 38] width 23 height 23
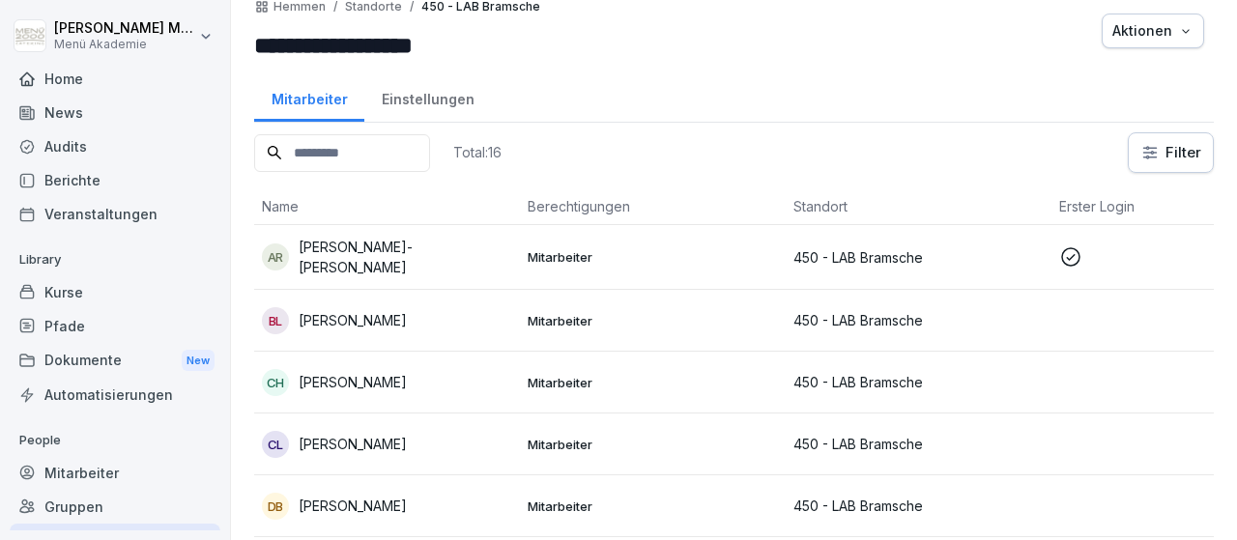
scroll to position [0, 0]
